Goal: Check status: Check status

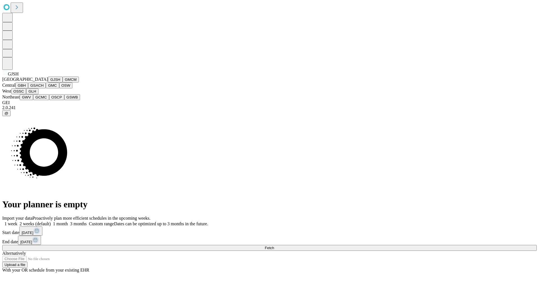
click at [48, 83] on button "GJSH" at bounding box center [55, 80] width 15 height 6
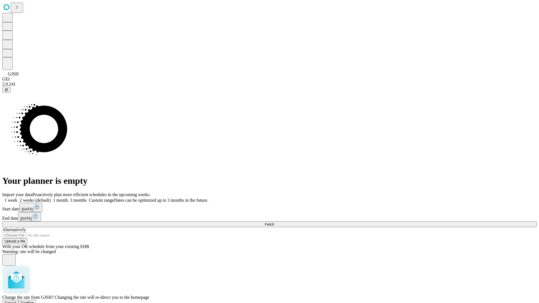
click at [34, 301] on span "Confirm" at bounding box center [27, 303] width 13 height 4
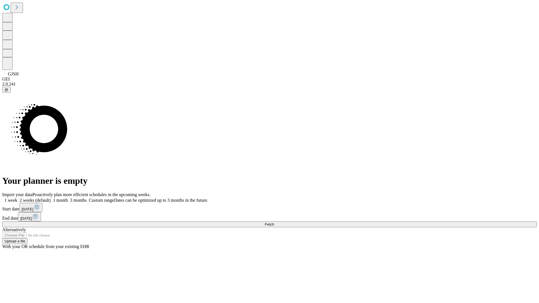
click at [17, 198] on label "1 week" at bounding box center [9, 200] width 15 height 5
click at [274, 222] on span "Fetch" at bounding box center [269, 224] width 9 height 4
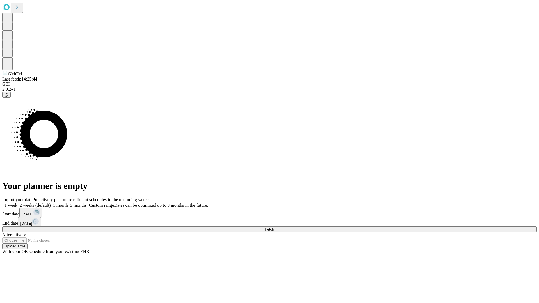
click at [17, 203] on label "1 week" at bounding box center [9, 205] width 15 height 5
click at [274, 227] on span "Fetch" at bounding box center [269, 229] width 9 height 4
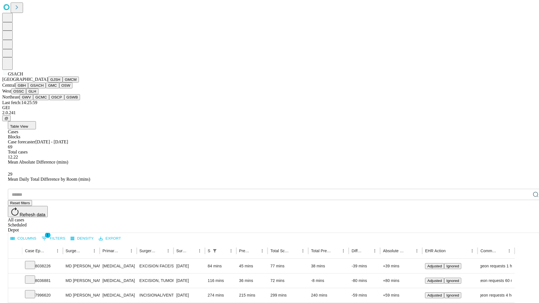
click at [46, 88] on button "GMC" at bounding box center [52, 86] width 13 height 6
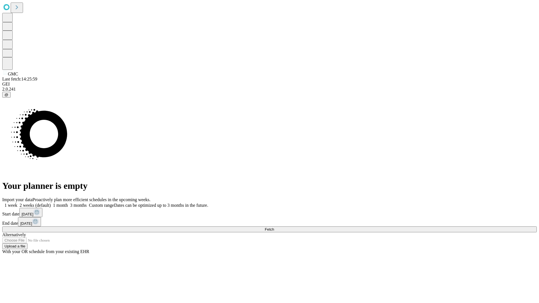
click at [17, 203] on label "1 week" at bounding box center [9, 205] width 15 height 5
click at [274, 227] on span "Fetch" at bounding box center [269, 229] width 9 height 4
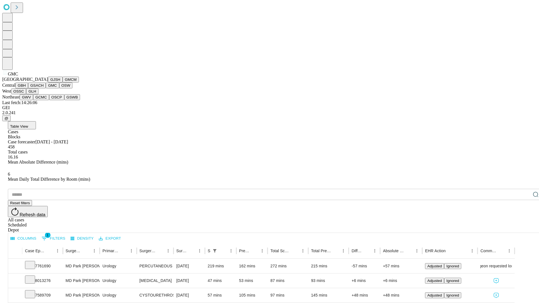
click at [59, 88] on button "OSW" at bounding box center [65, 86] width 13 height 6
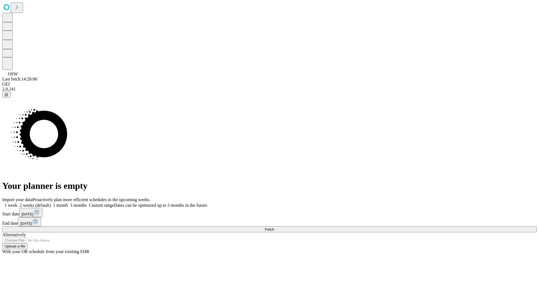
click at [274, 227] on span "Fetch" at bounding box center [269, 229] width 9 height 4
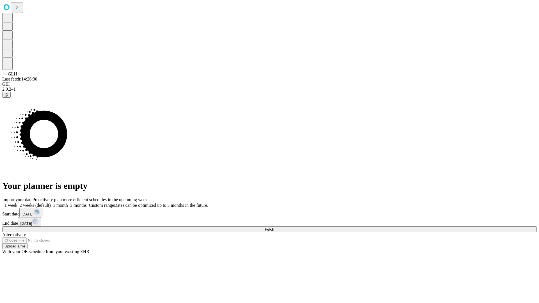
click at [17, 203] on label "1 week" at bounding box center [9, 205] width 15 height 5
click at [274, 227] on span "Fetch" at bounding box center [269, 229] width 9 height 4
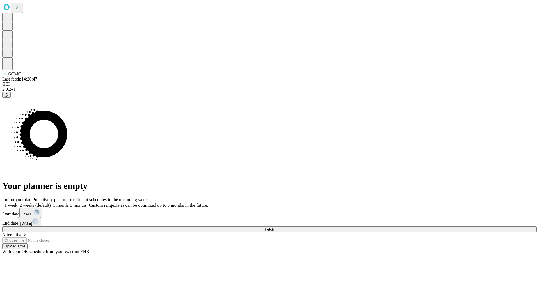
click at [17, 203] on label "1 week" at bounding box center [9, 205] width 15 height 5
click at [274, 227] on span "Fetch" at bounding box center [269, 229] width 9 height 4
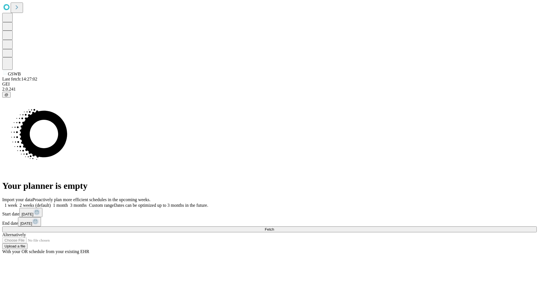
click at [17, 203] on label "1 week" at bounding box center [9, 205] width 15 height 5
click at [274, 227] on span "Fetch" at bounding box center [269, 229] width 9 height 4
